Goal: Task Accomplishment & Management: Manage account settings

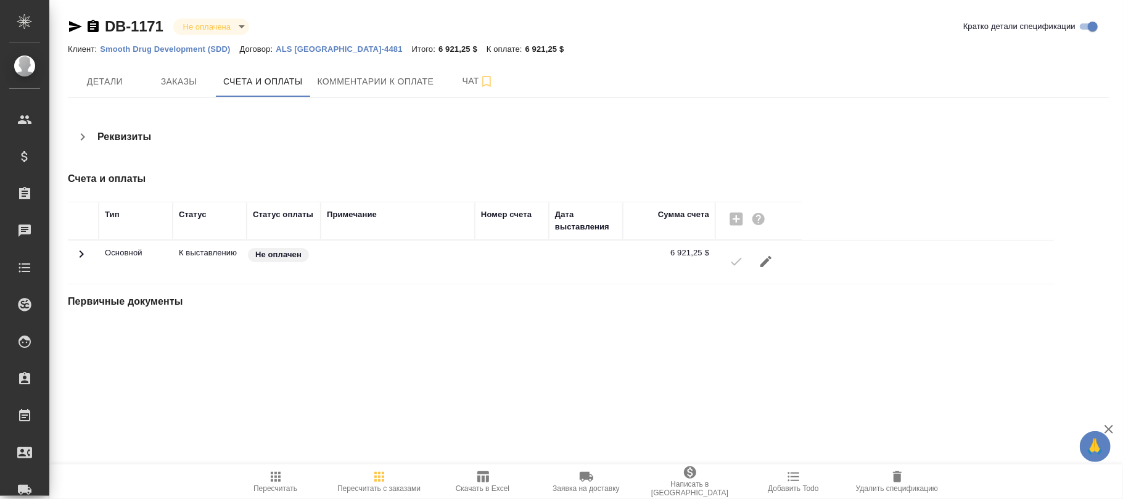
click at [769, 262] on icon "button" at bounding box center [766, 261] width 11 height 11
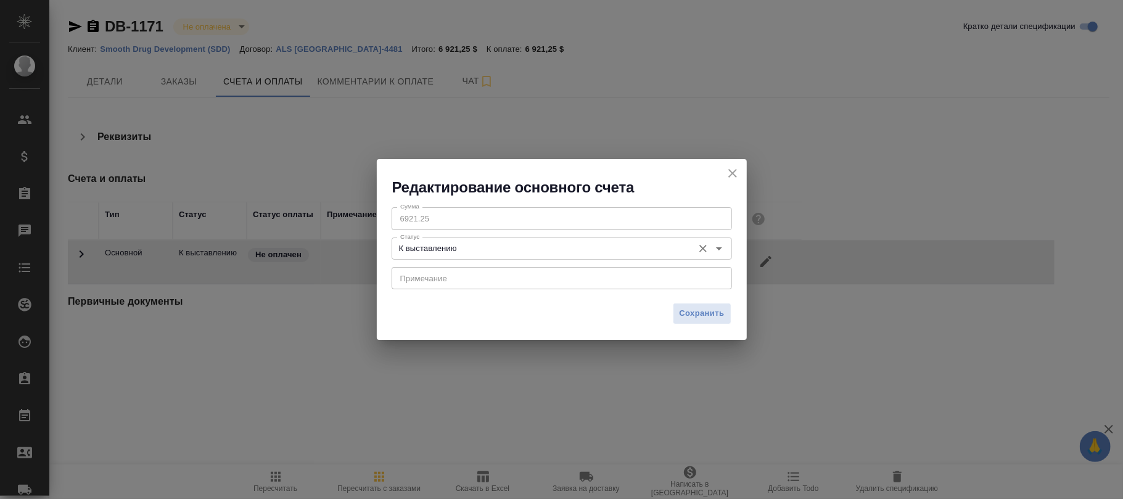
drag, startPoint x: 547, startPoint y: 243, endPoint x: 545, endPoint y: 254, distance: 11.2
click at [547, 244] on input "К выставлению" at bounding box center [541, 248] width 292 height 15
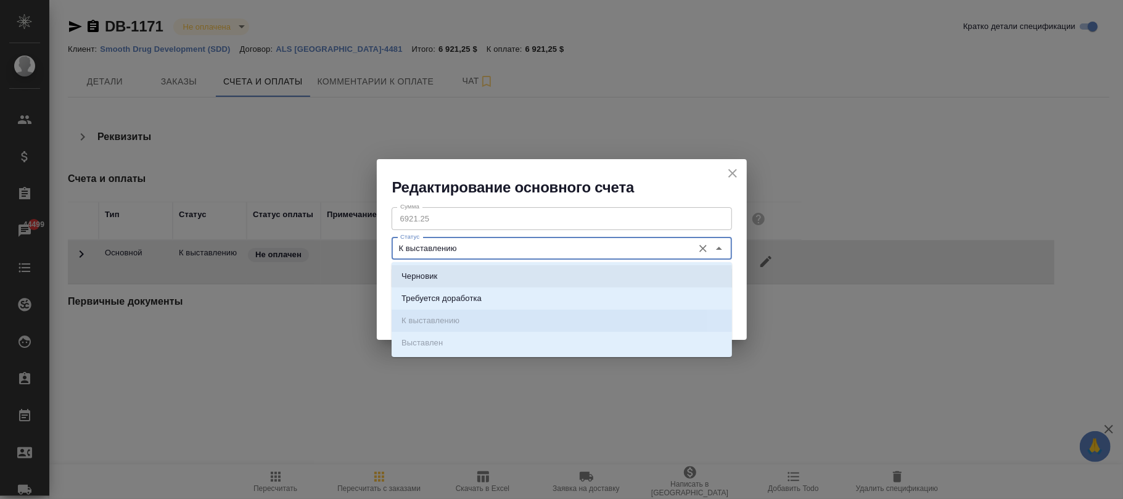
click at [444, 270] on li "Черновик" at bounding box center [562, 276] width 341 height 22
type input "Черновик"
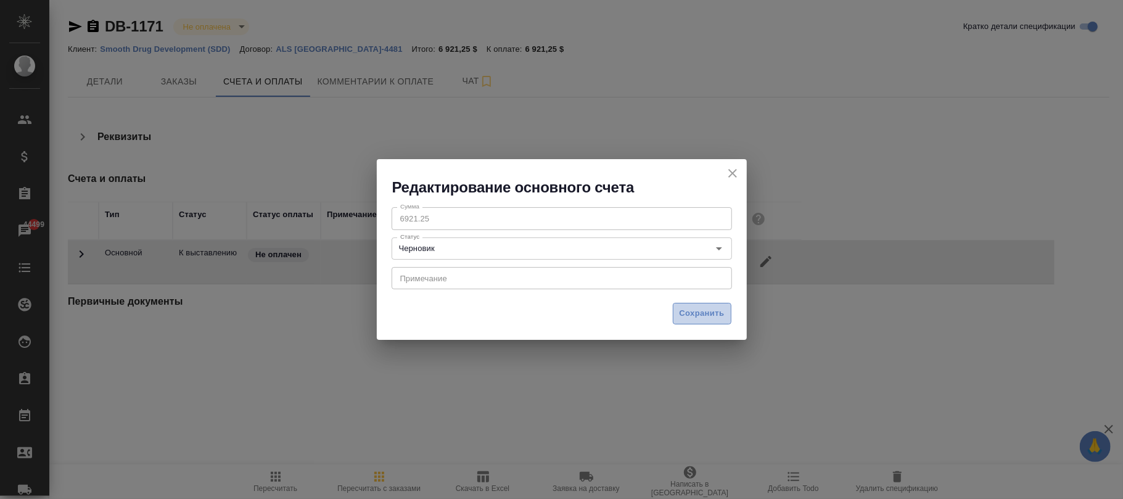
click at [687, 310] on span "Сохранить" at bounding box center [702, 314] width 45 height 14
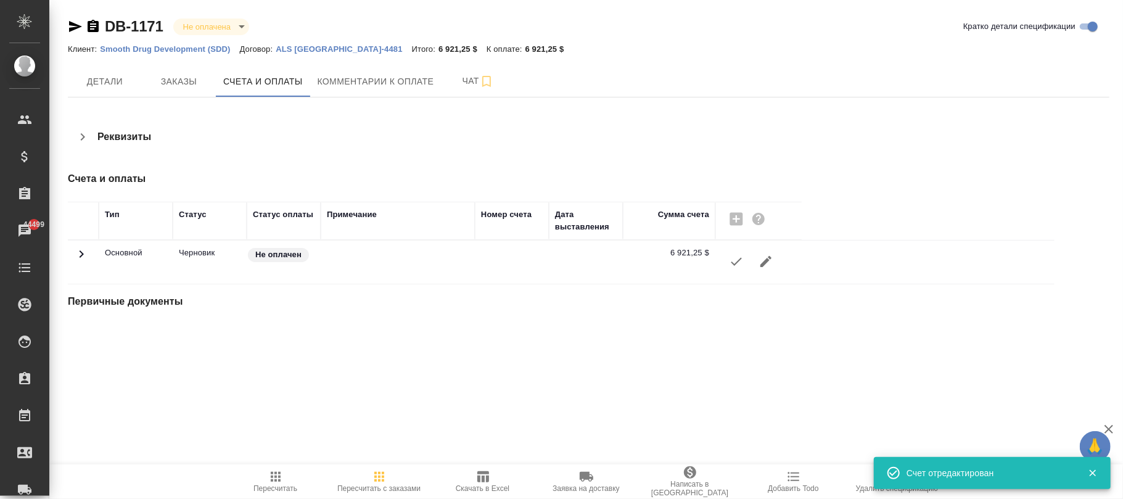
click at [876, 482] on div "Счет отредактирован" at bounding box center [992, 473] width 237 height 32
click at [867, 484] on span "Удалить спецификацию" at bounding box center [897, 480] width 89 height 23
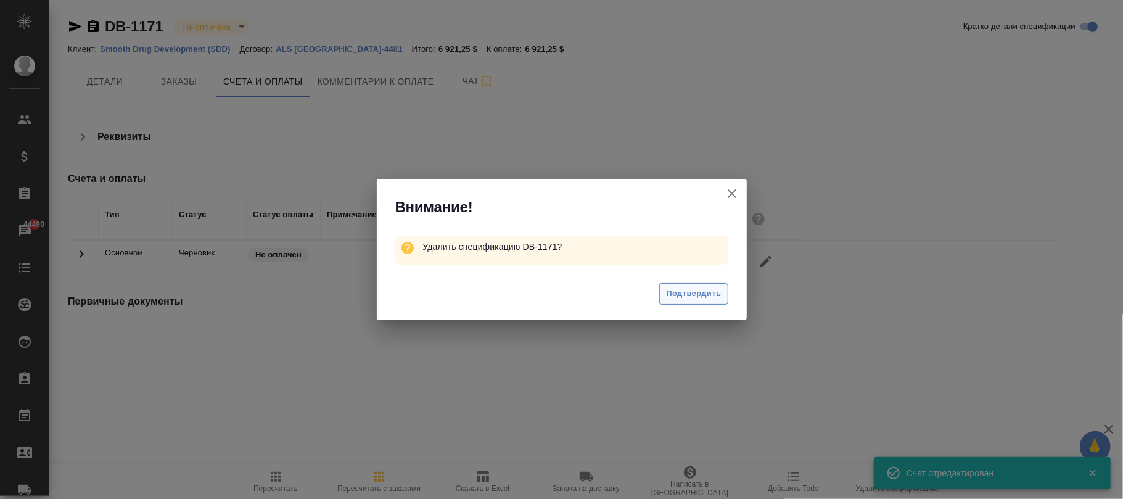
click at [692, 284] on button "Подтвердить" at bounding box center [693, 294] width 68 height 22
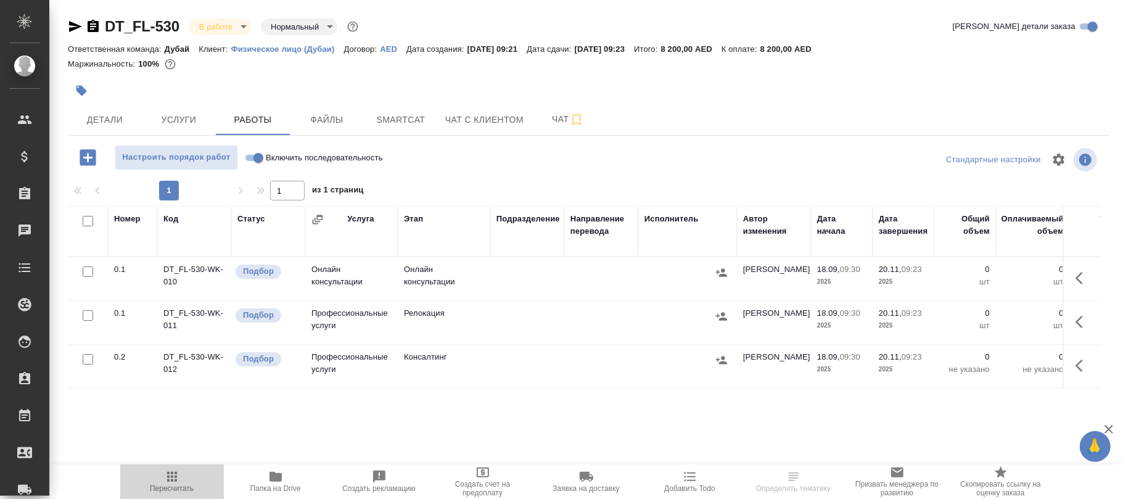
drag, startPoint x: 173, startPoint y: 476, endPoint x: 198, endPoint y: 474, distance: 25.4
click at [171, 476] on icon "button" at bounding box center [172, 477] width 10 height 10
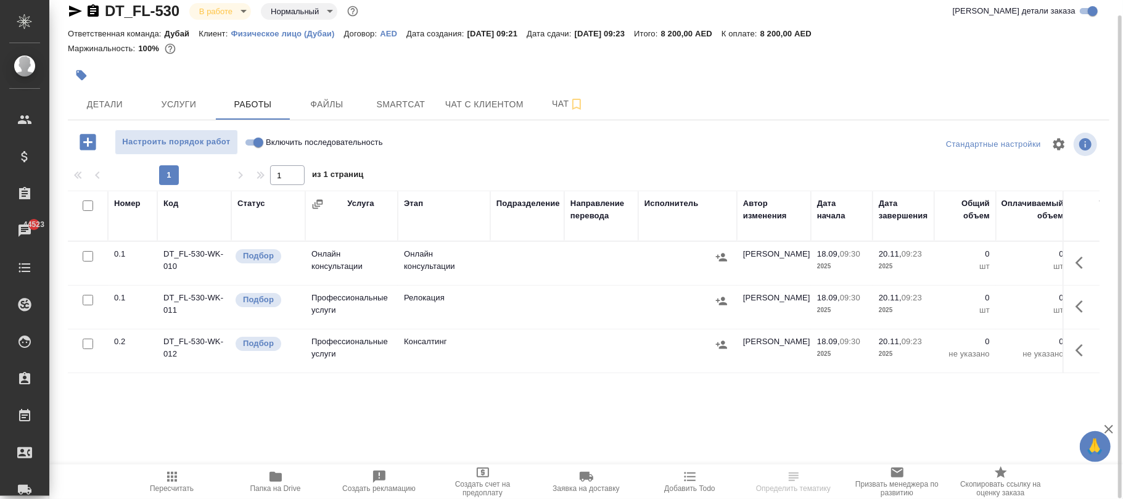
drag, startPoint x: 190, startPoint y: 101, endPoint x: 331, endPoint y: 286, distance: 232.4
click at [189, 104] on span "Услуги" at bounding box center [178, 104] width 59 height 15
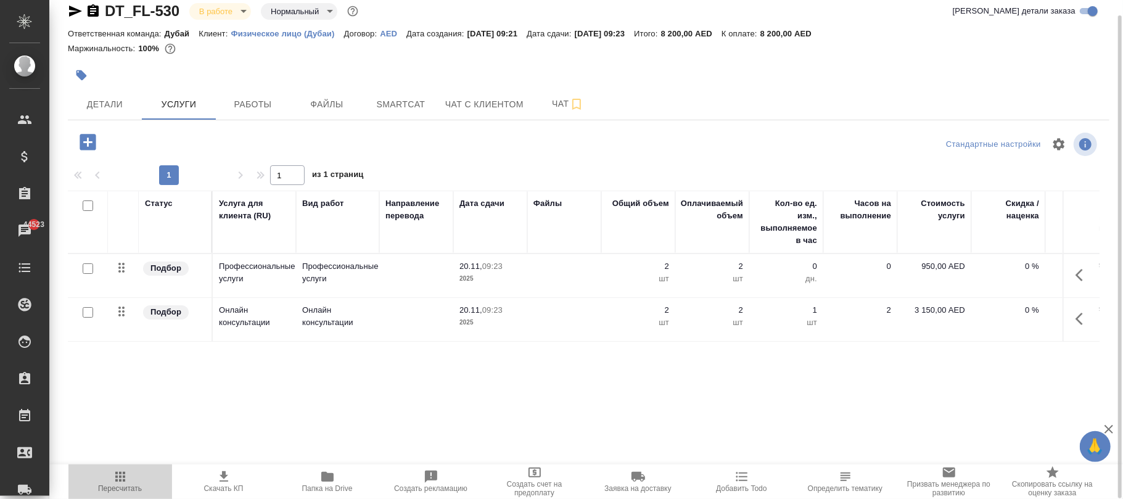
drag, startPoint x: 121, startPoint y: 479, endPoint x: 175, endPoint y: 476, distance: 54.4
click at [120, 479] on icon "button" at bounding box center [120, 476] width 15 height 15
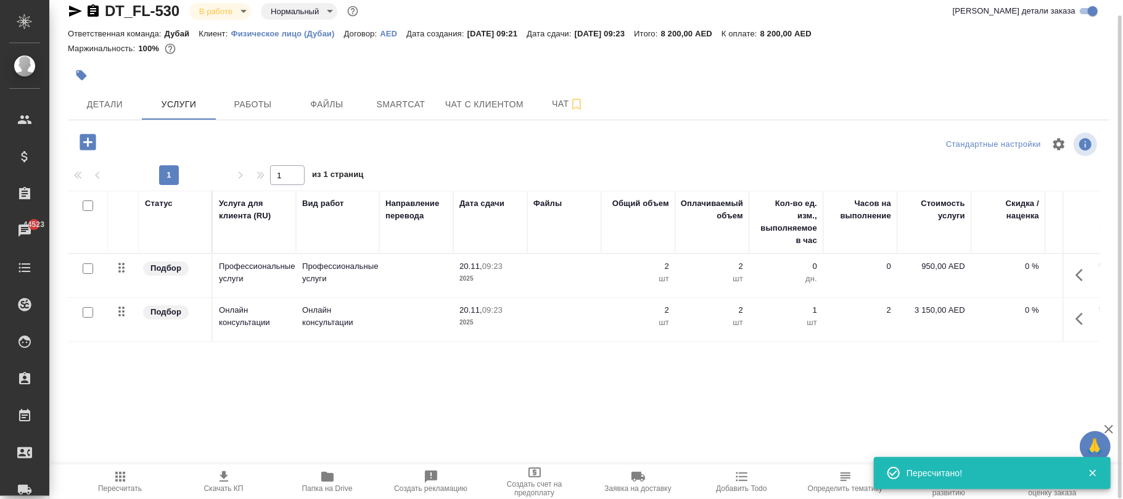
scroll to position [0, 130]
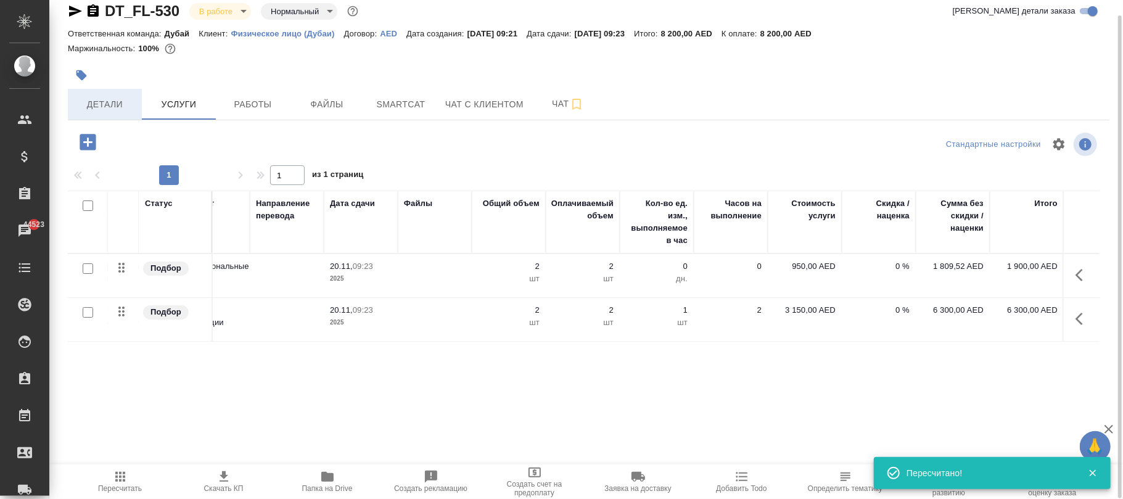
drag, startPoint x: 104, startPoint y: 97, endPoint x: 129, endPoint y: 116, distance: 31.2
click at [104, 97] on span "Детали" at bounding box center [104, 104] width 59 height 15
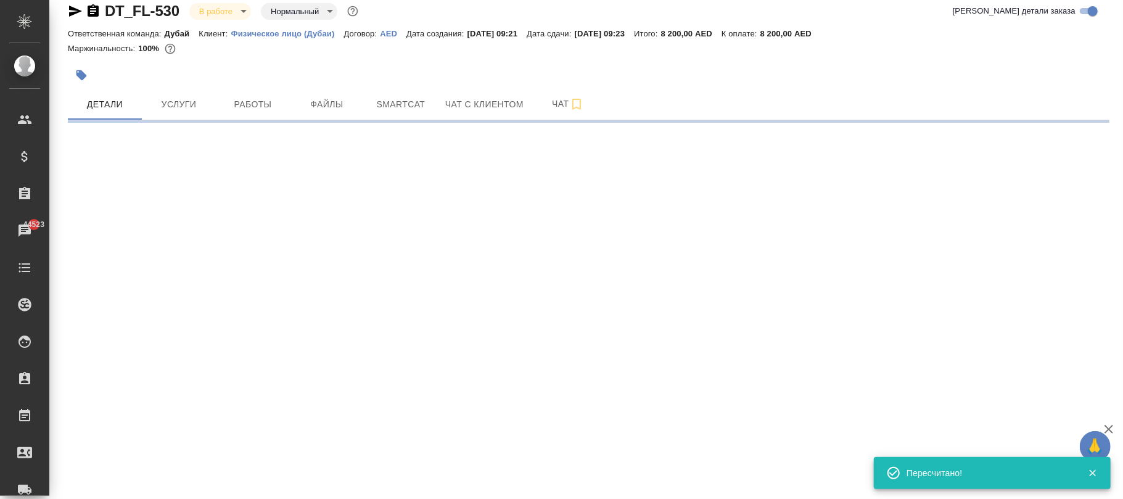
select select "RU"
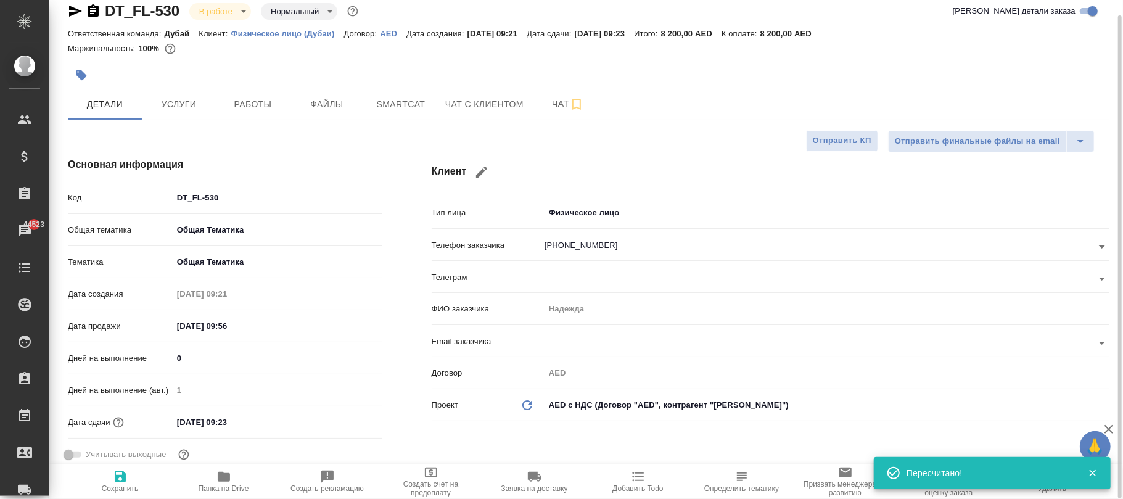
type textarea "x"
click at [127, 479] on span "Сохранить" at bounding box center [120, 480] width 89 height 23
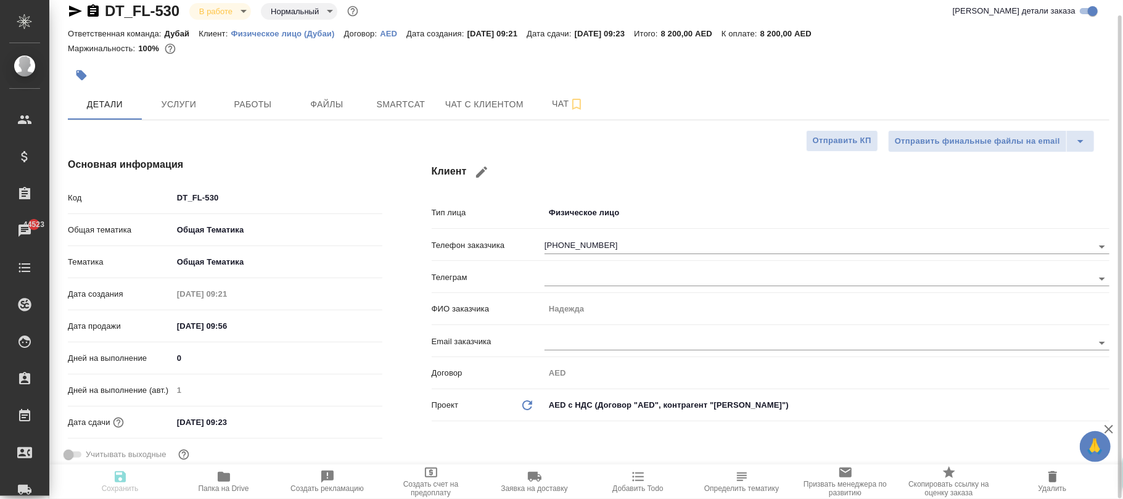
type textarea "x"
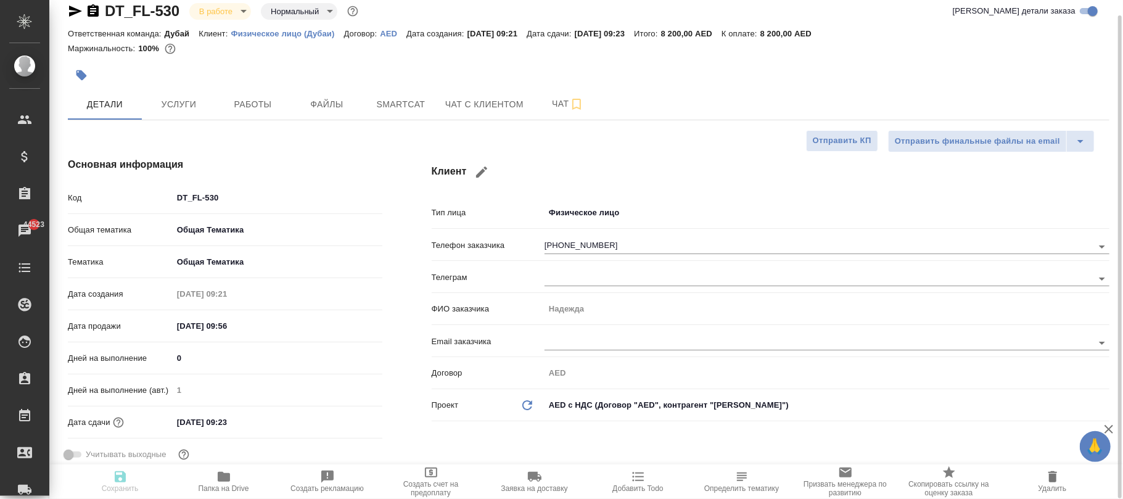
type textarea "x"
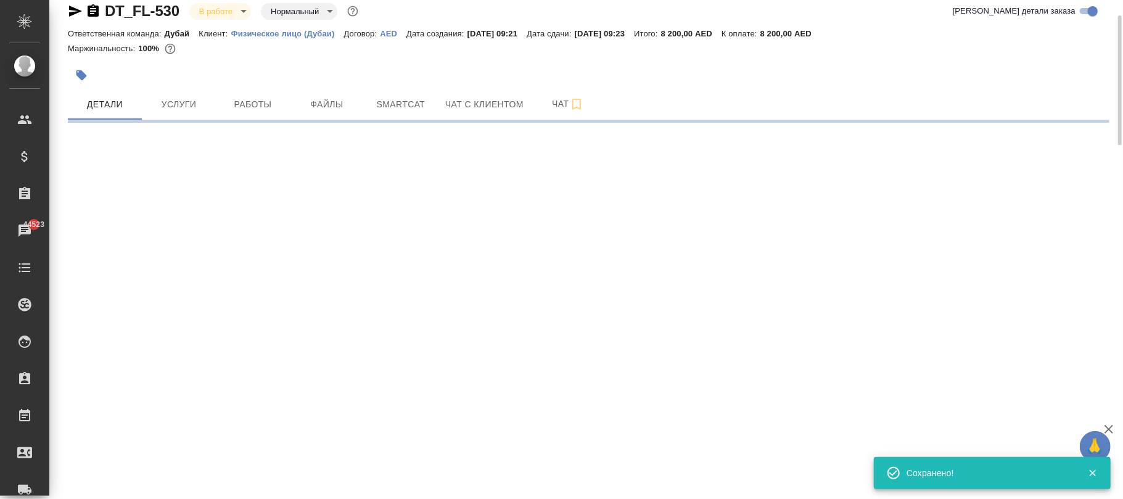
select select "RU"
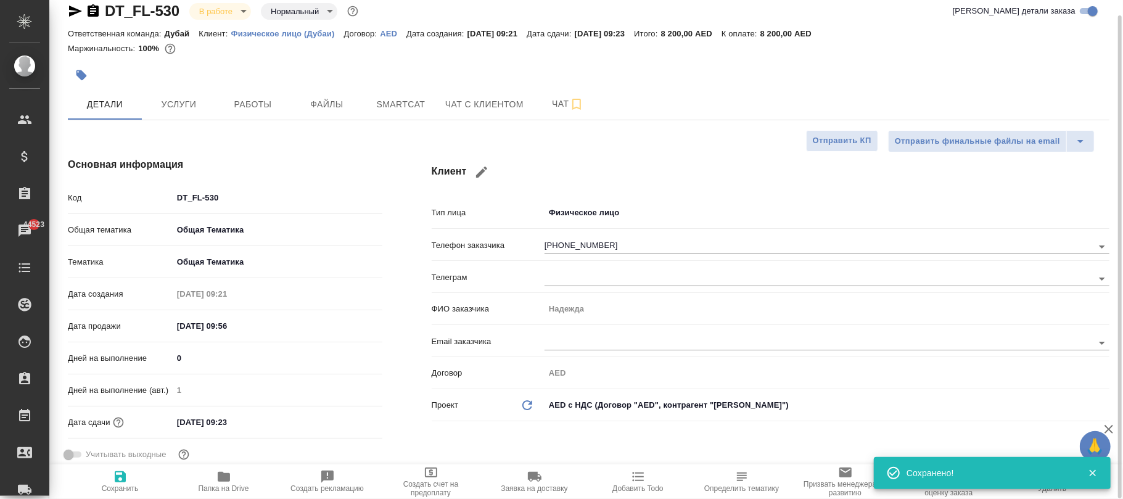
type textarea "x"
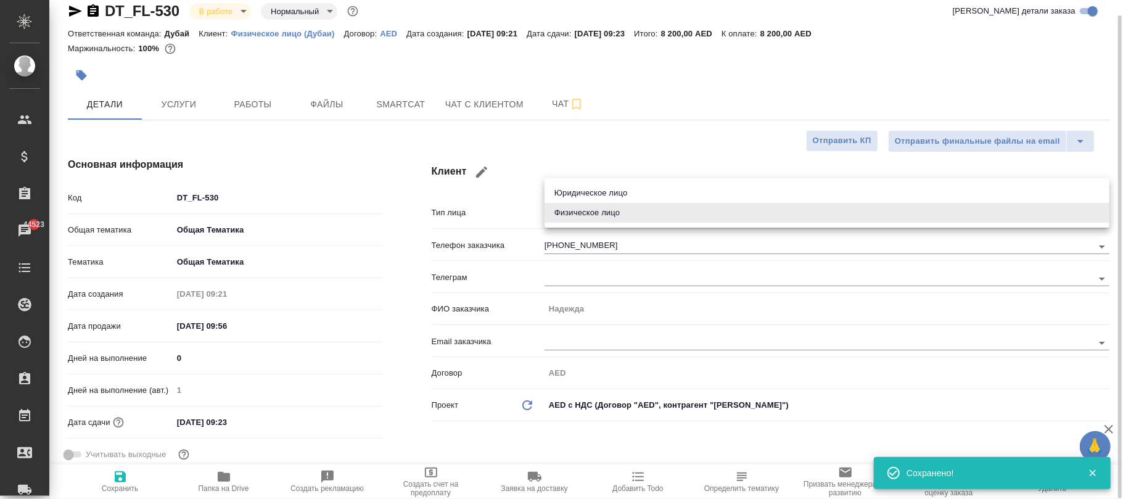
click at [617, 215] on body "🙏 .cls-1 fill:#fff; AWATERA Фокина Наталья n.fokina Клиенты Спецификации Заказы…" at bounding box center [561, 249] width 1123 height 499
click at [597, 197] on li "Юридическое лицо" at bounding box center [827, 193] width 565 height 20
type input "company"
type textarea "x"
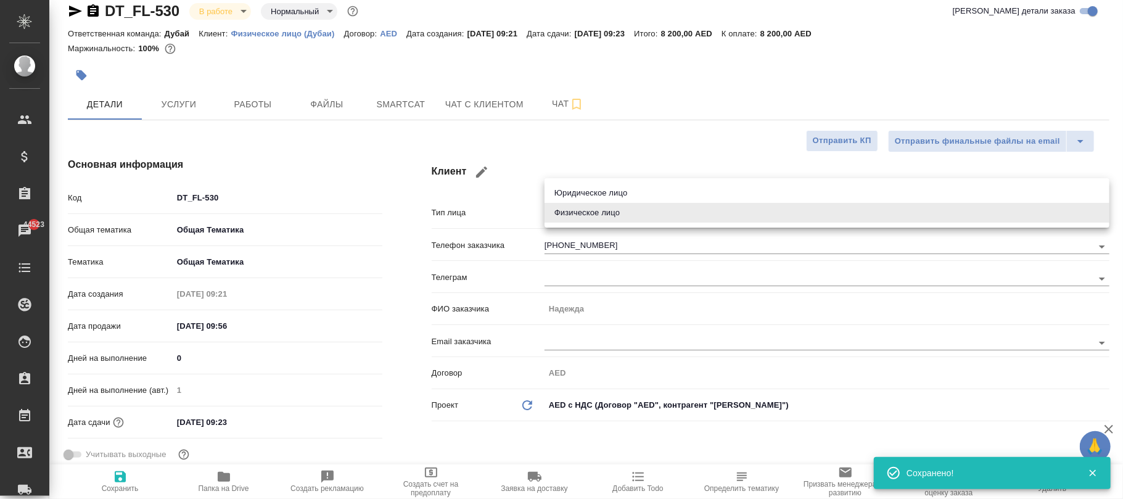
type textarea "x"
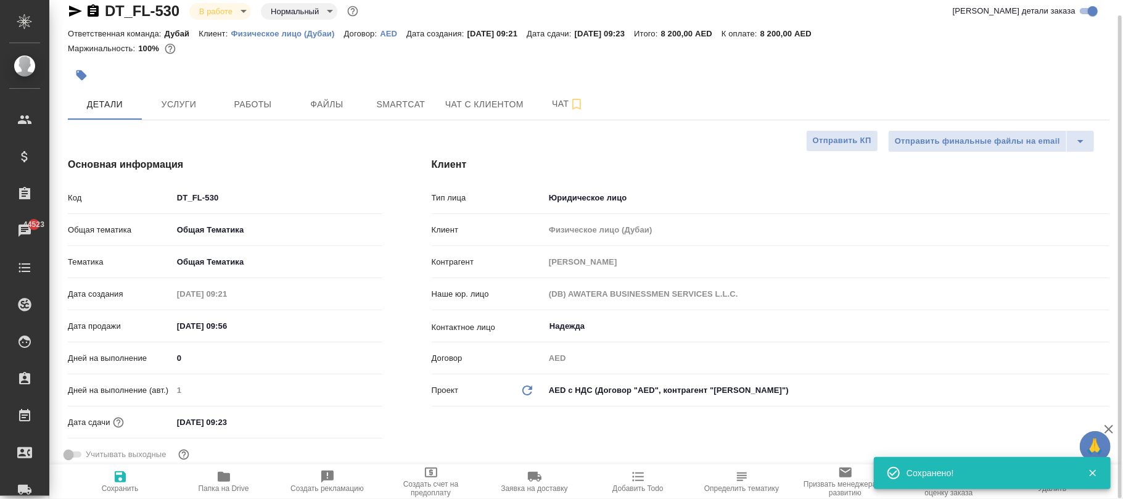
click at [122, 484] on icon "button" at bounding box center [120, 476] width 15 height 15
type textarea "x"
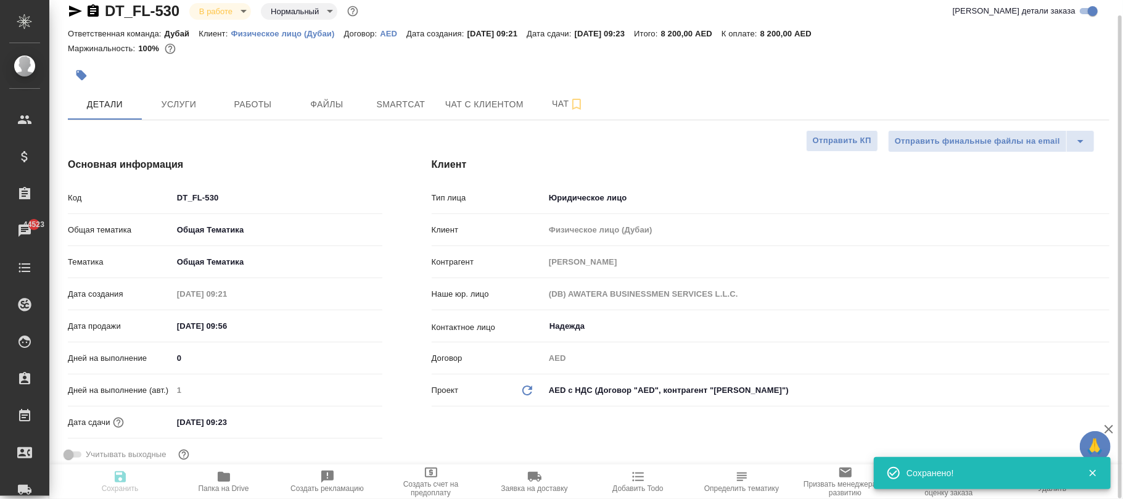
type textarea "x"
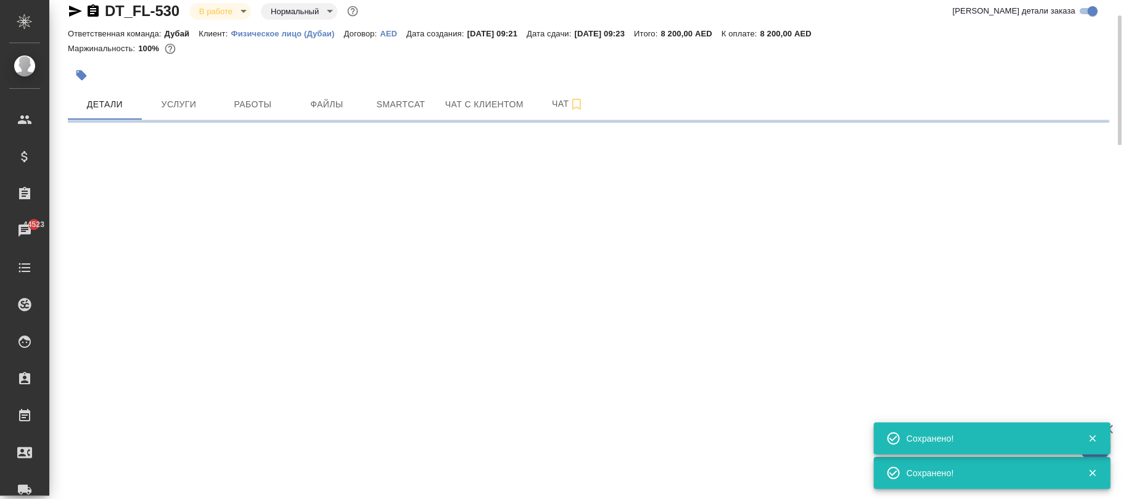
select select "RU"
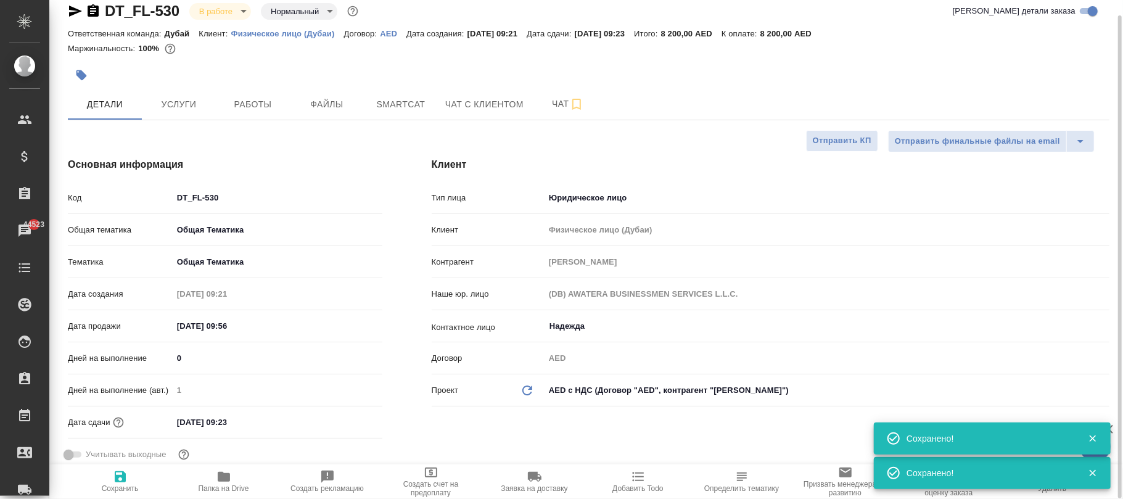
type textarea "x"
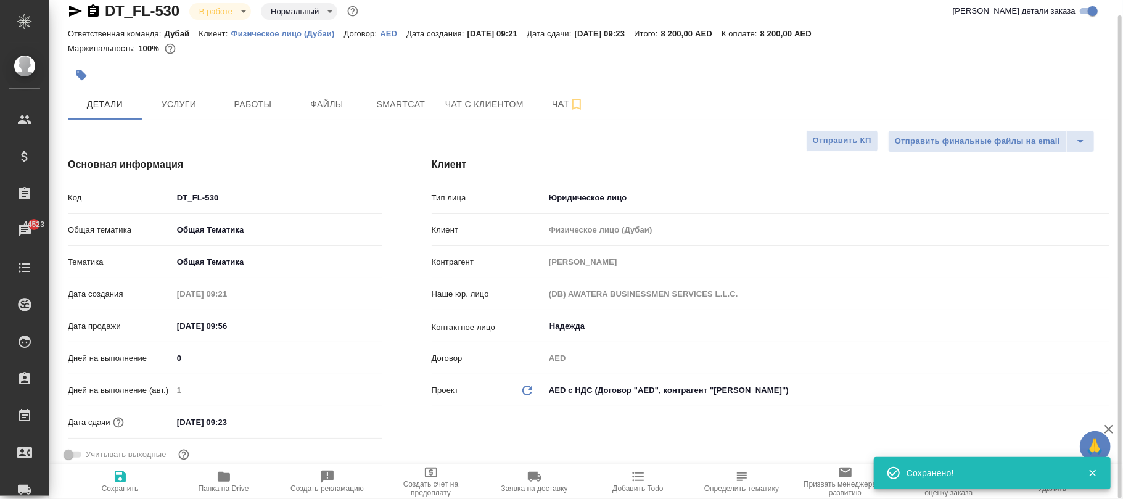
type textarea "x"
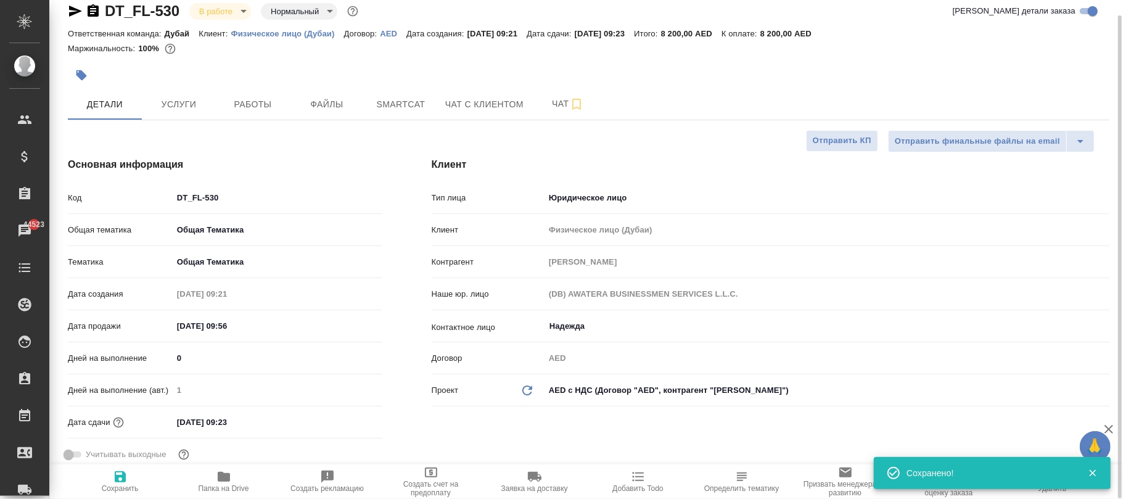
type textarea "x"
